Goal: Task Accomplishment & Management: Manage account settings

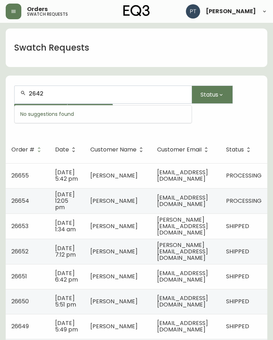
type input "26422"
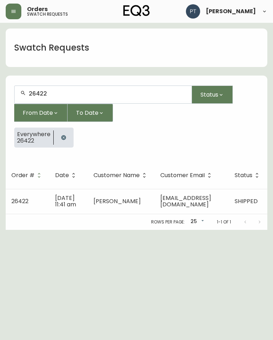
click at [237, 201] on td "SHIPPED" at bounding box center [248, 201] width 38 height 25
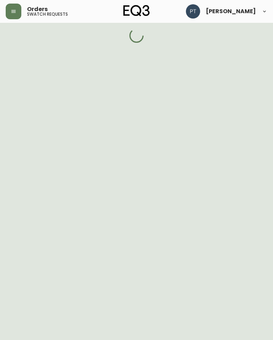
select select "SHIPPED"
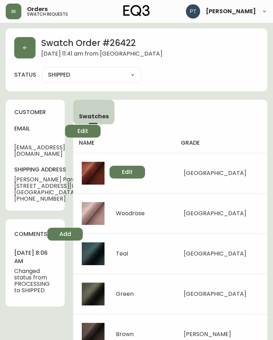
click at [26, 46] on icon "button" at bounding box center [25, 48] width 6 height 6
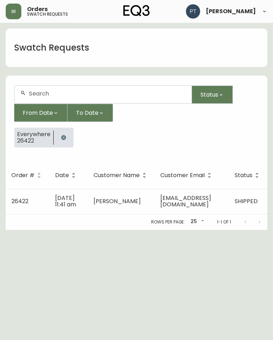
click at [58, 135] on button "button" at bounding box center [64, 137] width 14 height 14
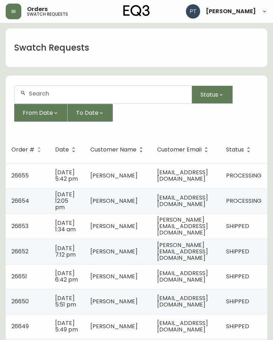
click at [208, 181] on span "[EMAIL_ADDRESS][DOMAIN_NAME]" at bounding box center [182, 175] width 51 height 15
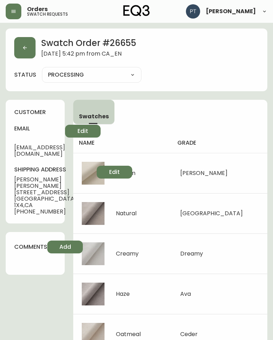
click at [24, 50] on icon "button" at bounding box center [25, 48] width 6 height 6
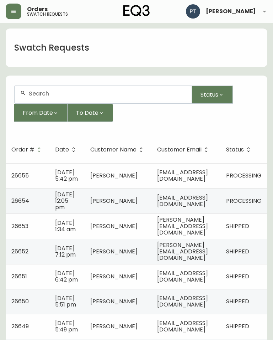
click at [197, 213] on td "[EMAIL_ADDRESS][DOMAIN_NAME]" at bounding box center [186, 200] width 69 height 25
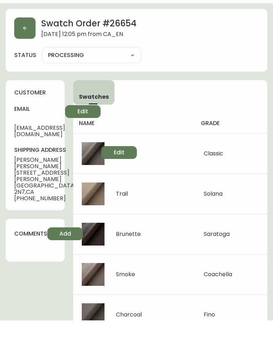
scroll to position [4, 0]
